Goal: Check status

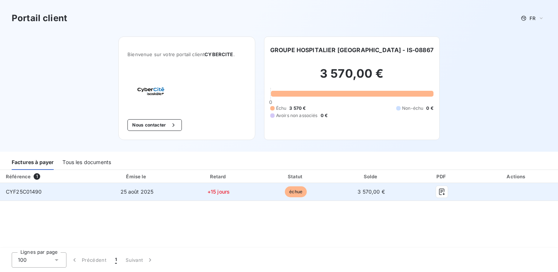
click at [50, 190] on td "CYF25C01490" at bounding box center [47, 192] width 94 height 18
click at [34, 193] on span "CYF25C01490" at bounding box center [24, 192] width 36 height 6
click at [446, 192] on button "button" at bounding box center [442, 192] width 12 height 12
click at [444, 191] on icon "button" at bounding box center [441, 192] width 5 height 7
click at [440, 191] on icon "button" at bounding box center [441, 192] width 5 height 7
